Goal: Share content: Share content

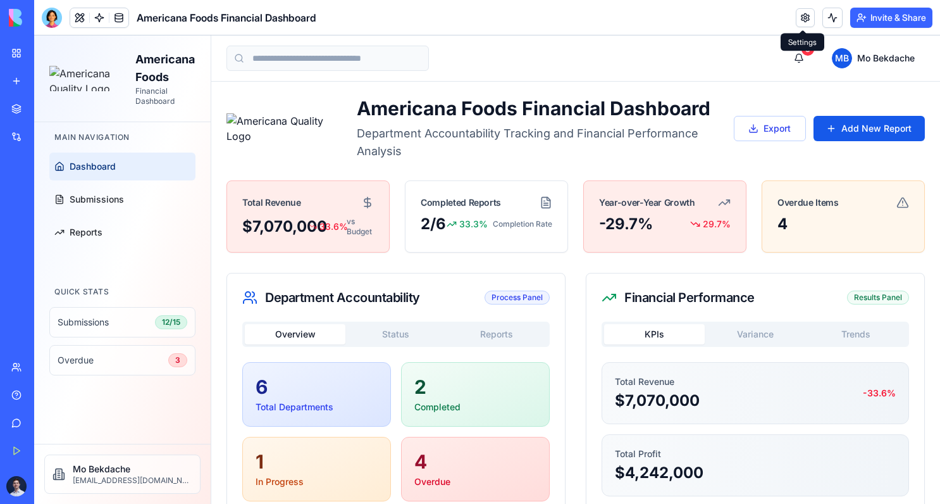
click at [800, 21] on link at bounding box center [805, 17] width 19 height 19
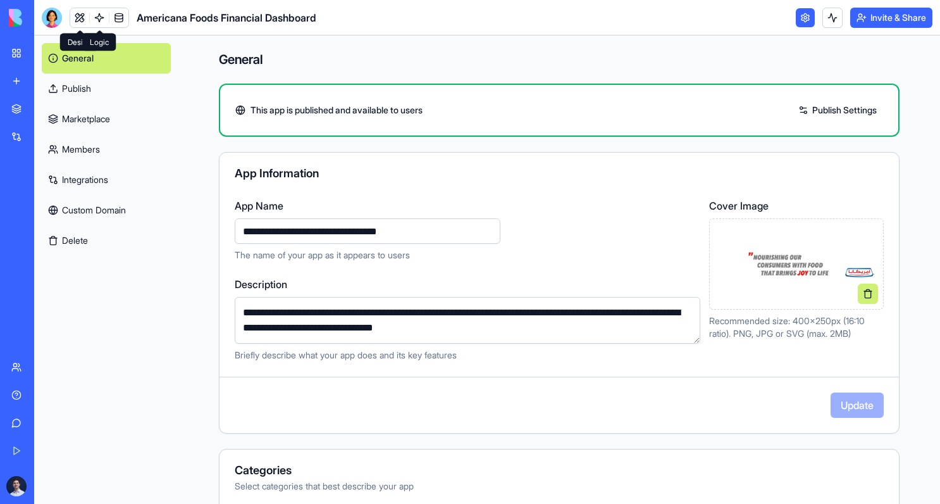
click at [100, 14] on link at bounding box center [99, 17] width 19 height 19
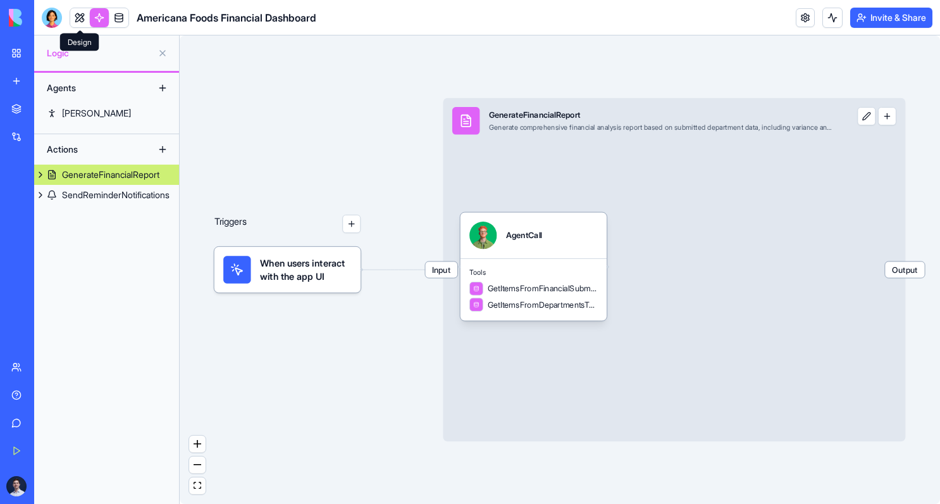
click at [83, 18] on link at bounding box center [79, 17] width 19 height 19
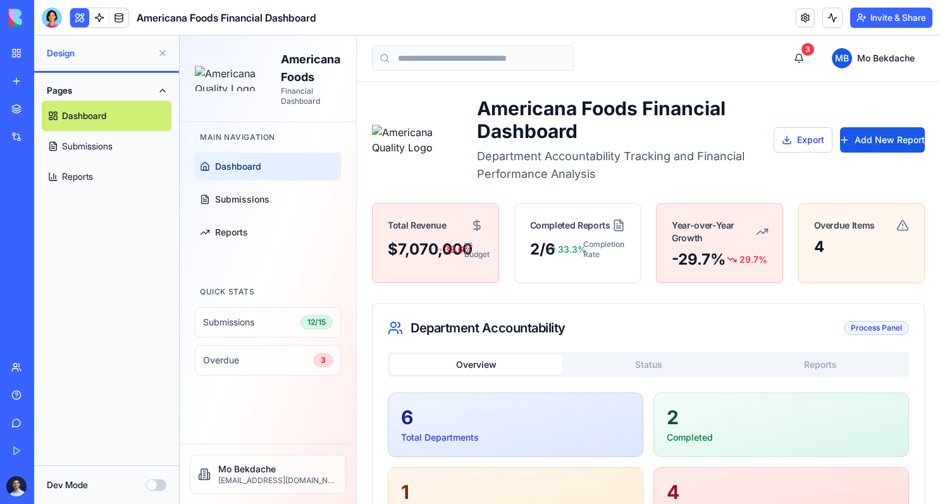
click at [155, 483] on button "Dev Mode" at bounding box center [156, 484] width 20 height 11
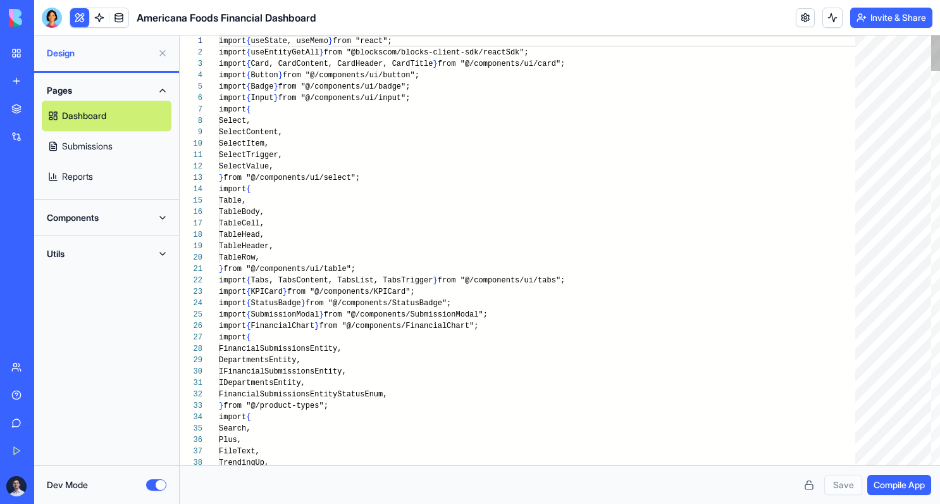
scroll to position [114, 0]
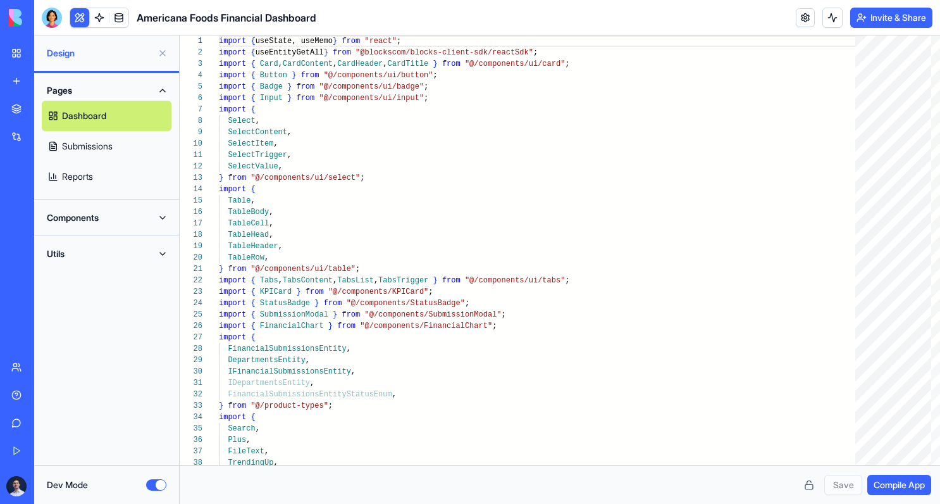
click at [155, 483] on button "Dev Mode" at bounding box center [156, 484] width 20 height 11
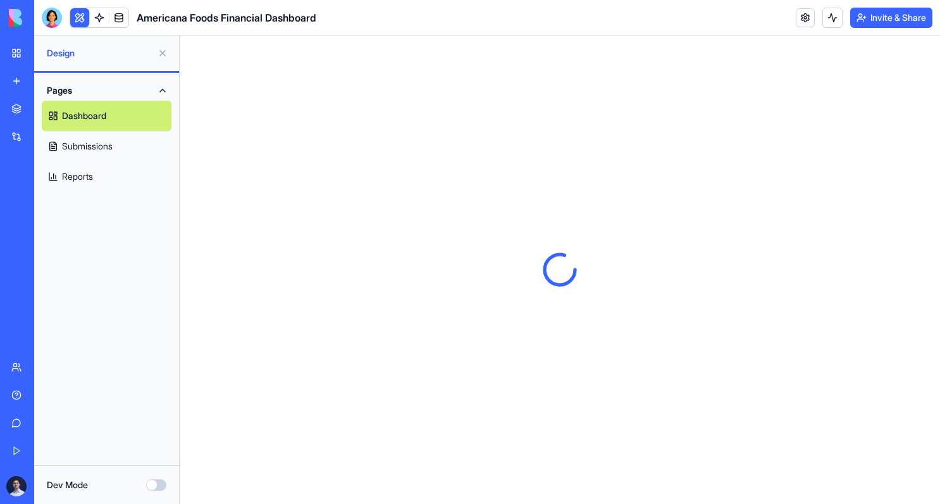
scroll to position [0, 0]
click at [118, 21] on link at bounding box center [118, 17] width 19 height 19
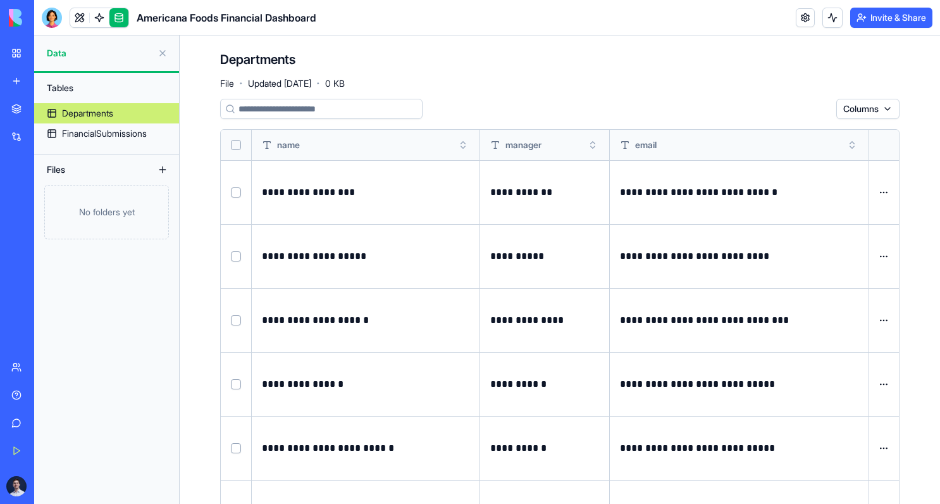
click at [18, 46] on link "My Workspace" at bounding box center [29, 52] width 51 height 25
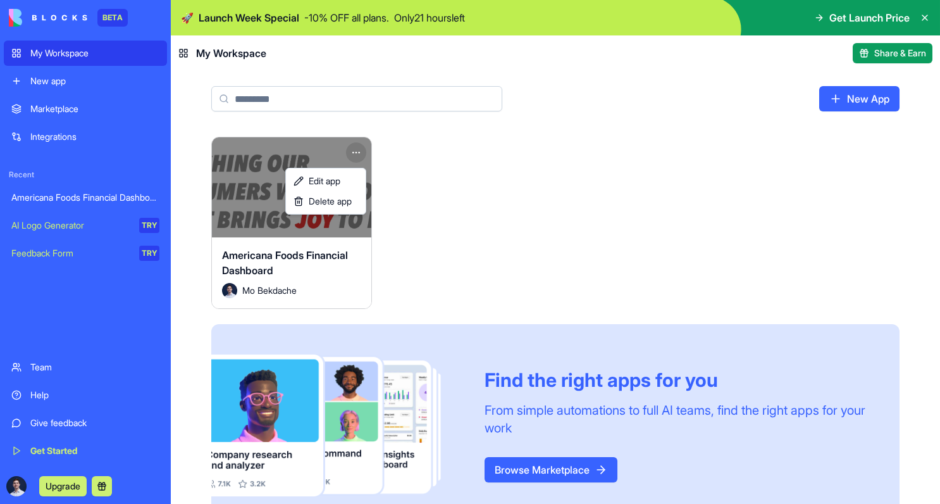
click at [359, 148] on html "BETA My Workspace New app Marketplace Integrations Recent Americana Foods Finan…" at bounding box center [470, 252] width 940 height 504
click at [335, 181] on span "Edit app" at bounding box center [325, 181] width 32 height 13
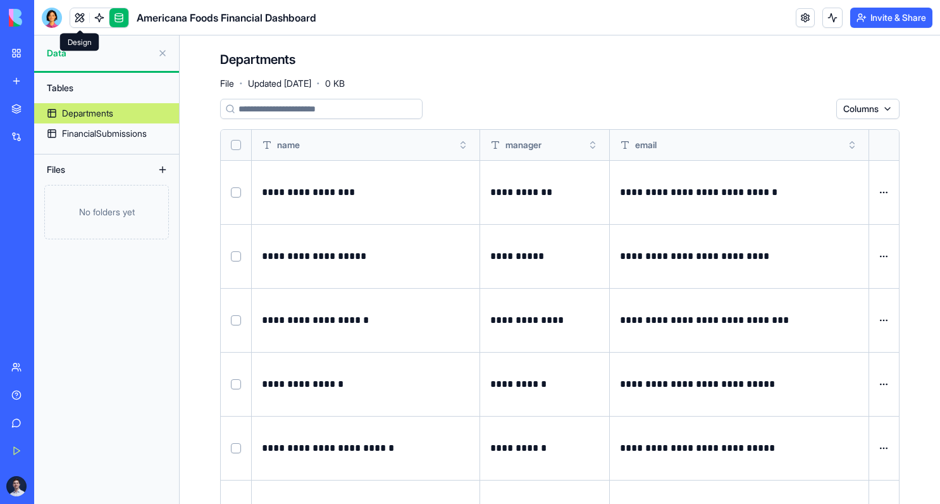
click at [85, 22] on link at bounding box center [79, 17] width 19 height 19
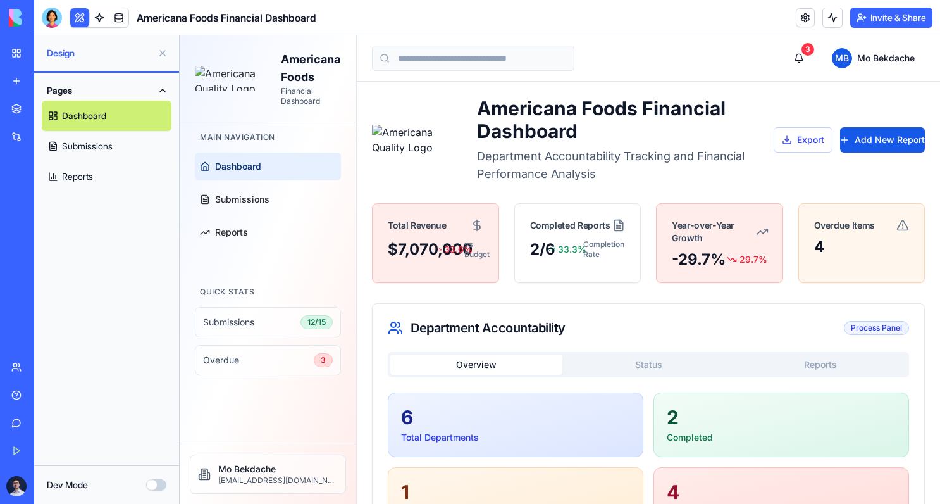
click at [161, 56] on button at bounding box center [162, 53] width 20 height 20
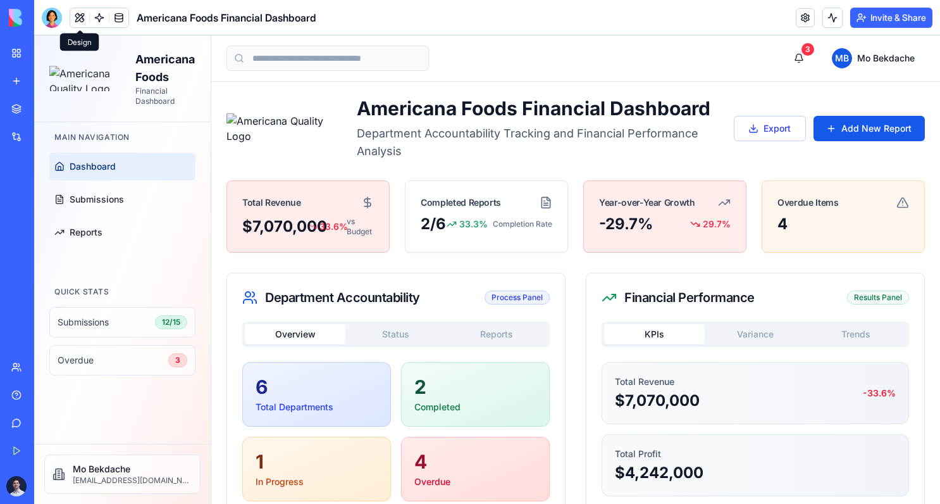
click at [78, 46] on div "Design Design" at bounding box center [79, 43] width 39 height 18
click at [86, 40] on div "Design Design" at bounding box center [79, 43] width 39 height 18
click at [868, 18] on button "Invite & Share" at bounding box center [891, 18] width 82 height 20
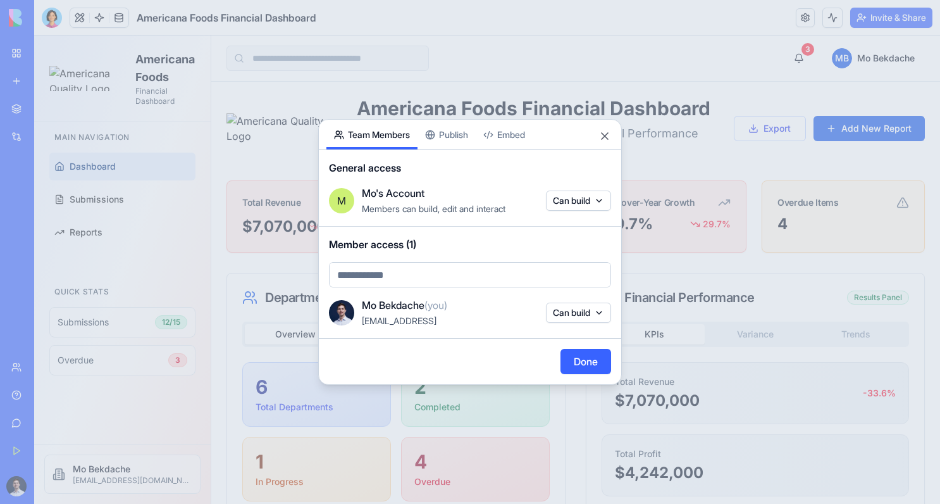
click at [462, 132] on div "Share App Team Members Publish Embed General access M Mo's Account Members can …" at bounding box center [470, 252] width 304 height 266
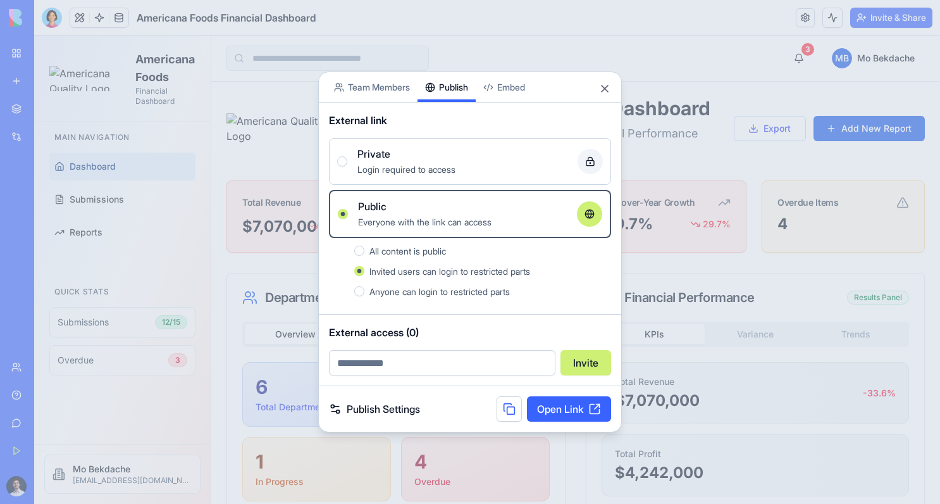
click at [564, 410] on link "Open Link" at bounding box center [569, 408] width 84 height 25
